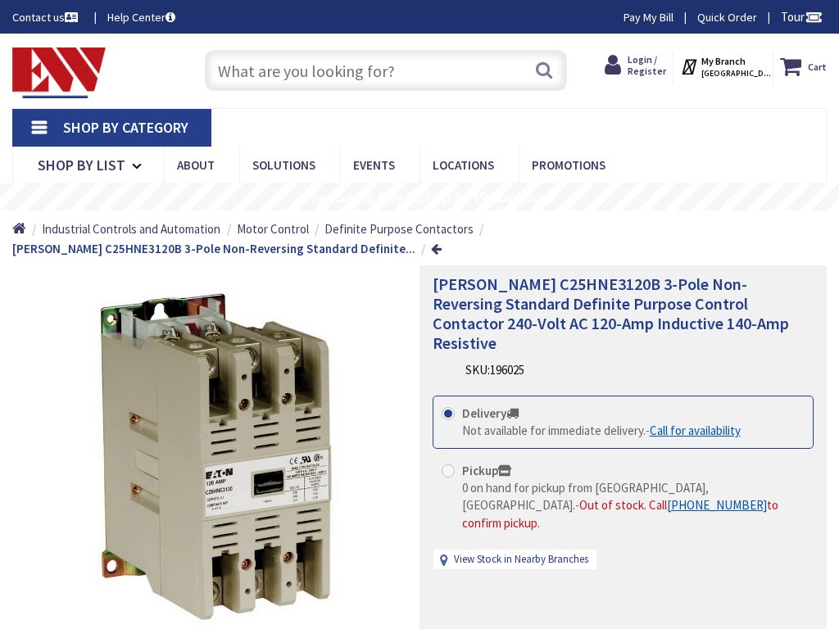
type input "[PERSON_NAME][GEOGRAPHIC_DATA][US_STATE], [GEOGRAPHIC_DATA]"
